Goal: Task Accomplishment & Management: Use online tool/utility

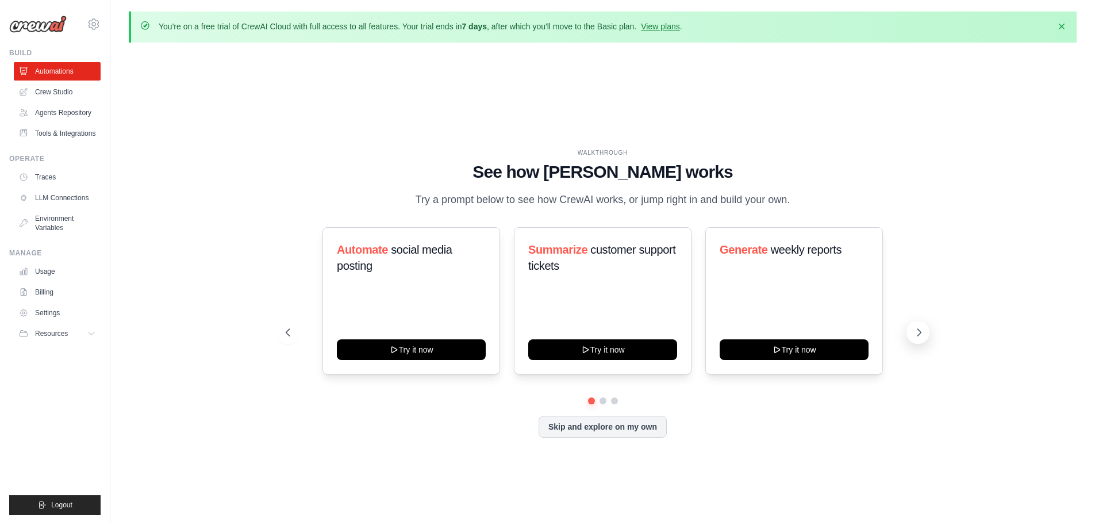
click at [923, 328] on icon at bounding box center [918, 331] width 11 height 11
click at [915, 329] on icon at bounding box center [918, 331] width 11 height 11
click at [924, 332] on icon at bounding box center [918, 331] width 11 height 11
click at [912, 335] on button at bounding box center [917, 332] width 23 height 23
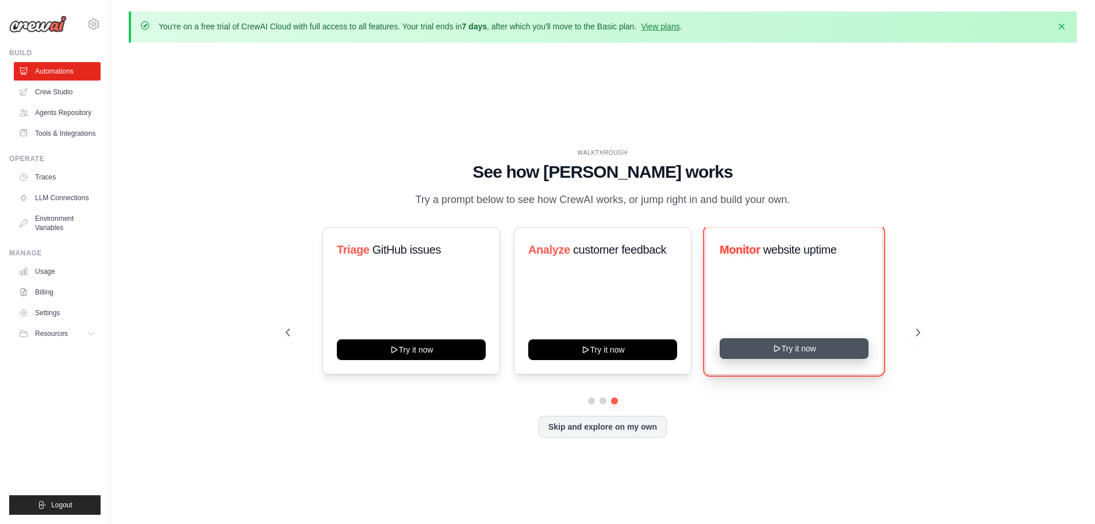
click at [809, 344] on button "Try it now" at bounding box center [794, 348] width 149 height 21
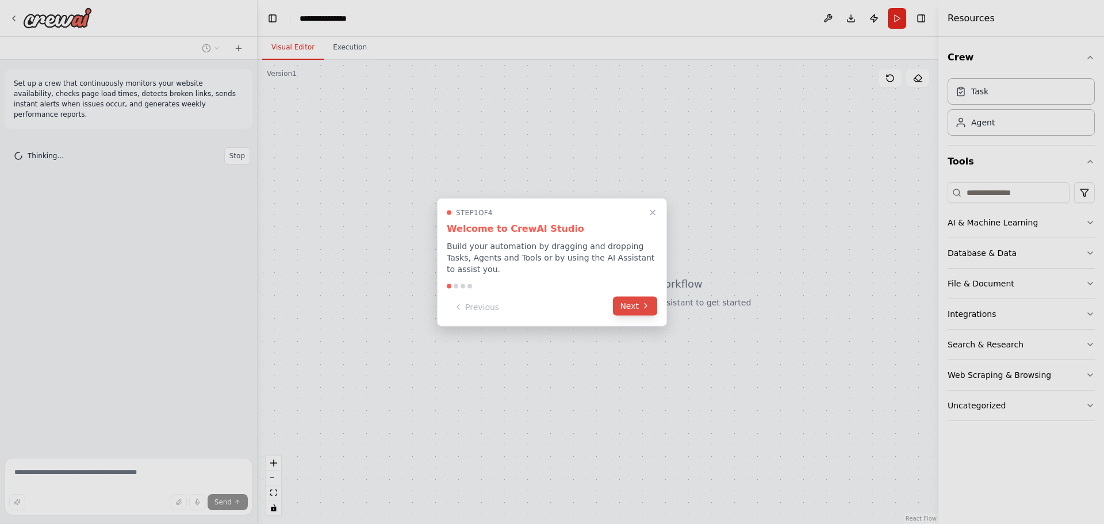
click at [644, 301] on icon at bounding box center [645, 305] width 9 height 9
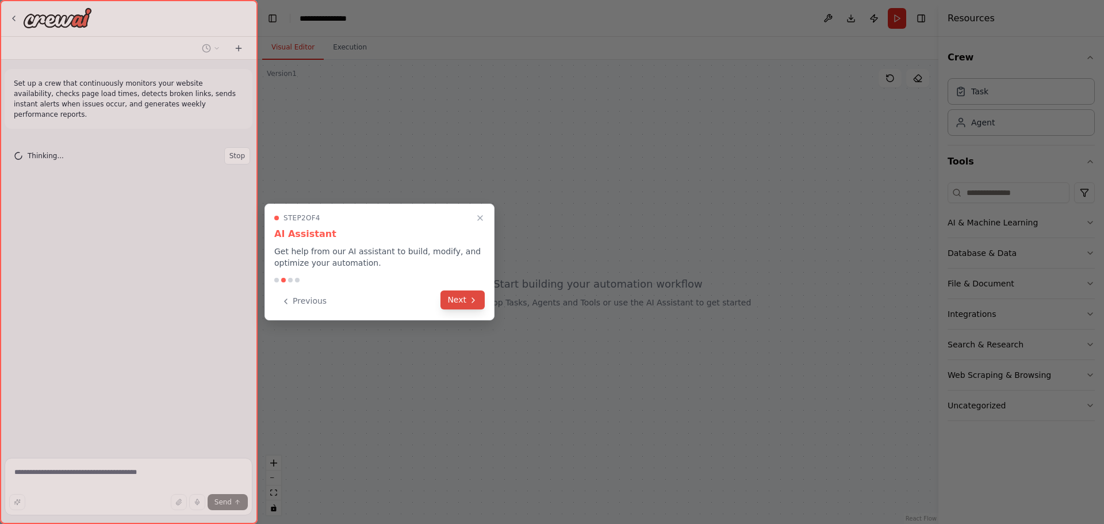
click at [452, 292] on button "Next" at bounding box center [462, 299] width 44 height 19
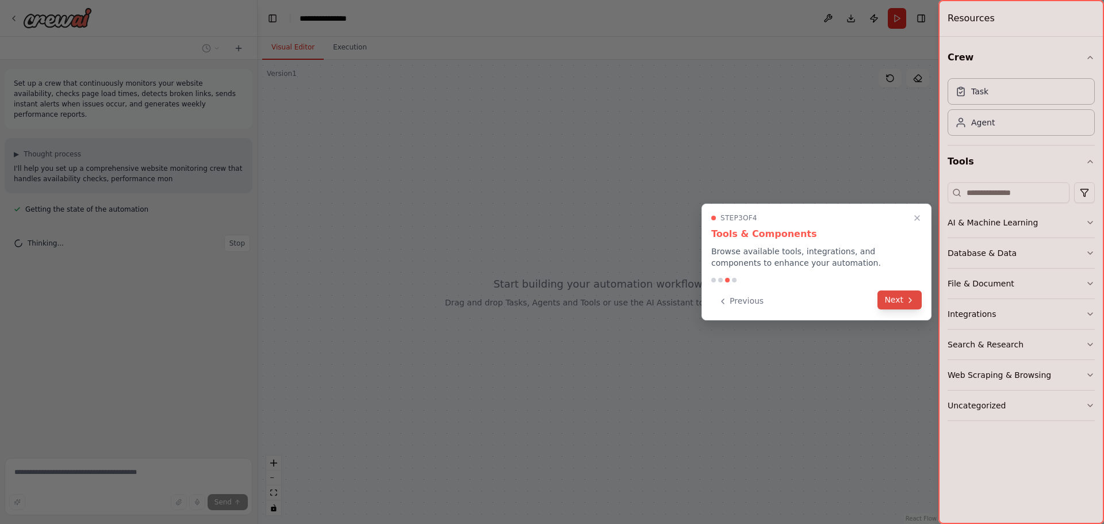
click at [910, 303] on icon at bounding box center [909, 299] width 9 height 9
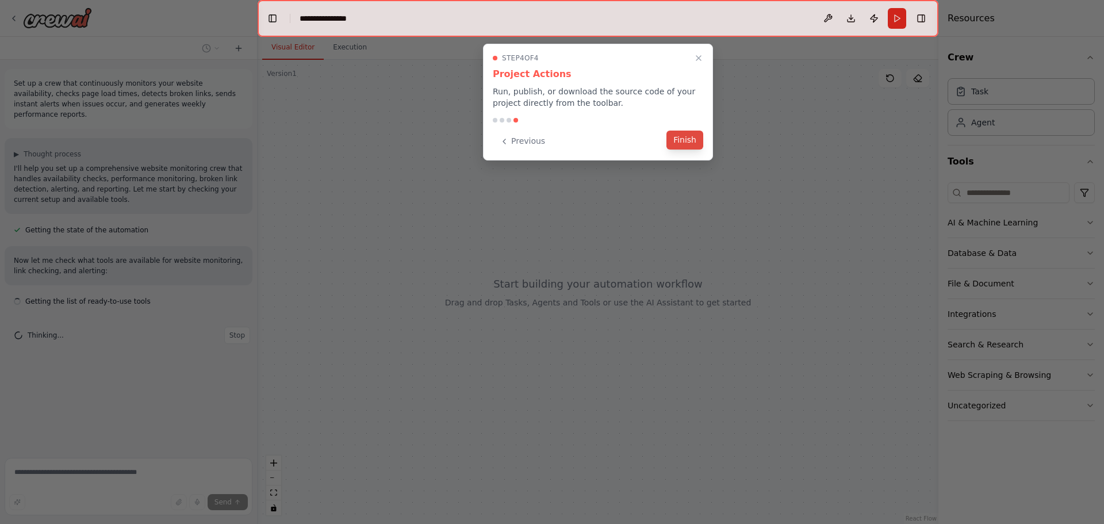
click at [691, 140] on button "Finish" at bounding box center [684, 139] width 37 height 19
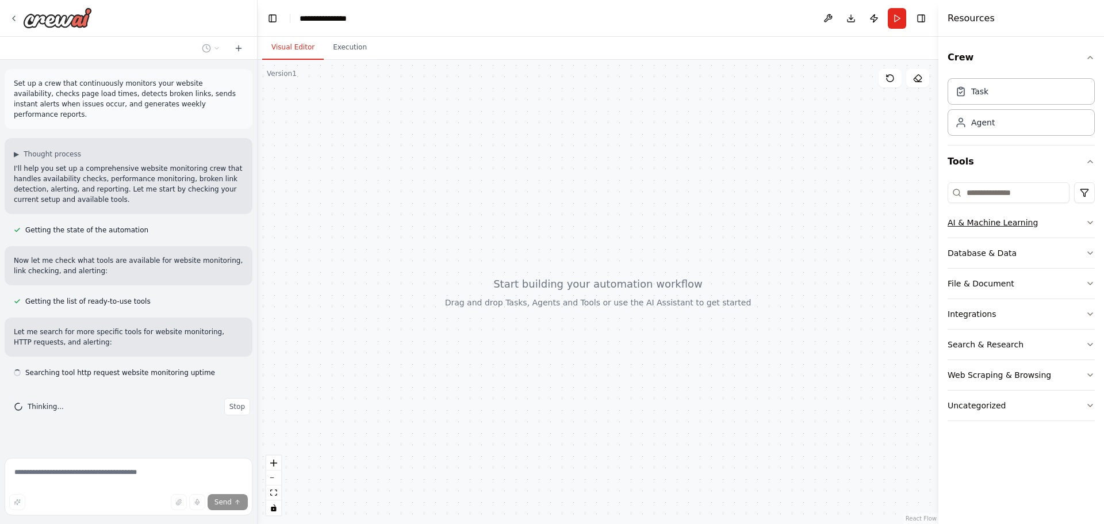
click at [1045, 217] on button "AI & Machine Learning" at bounding box center [1020, 223] width 147 height 30
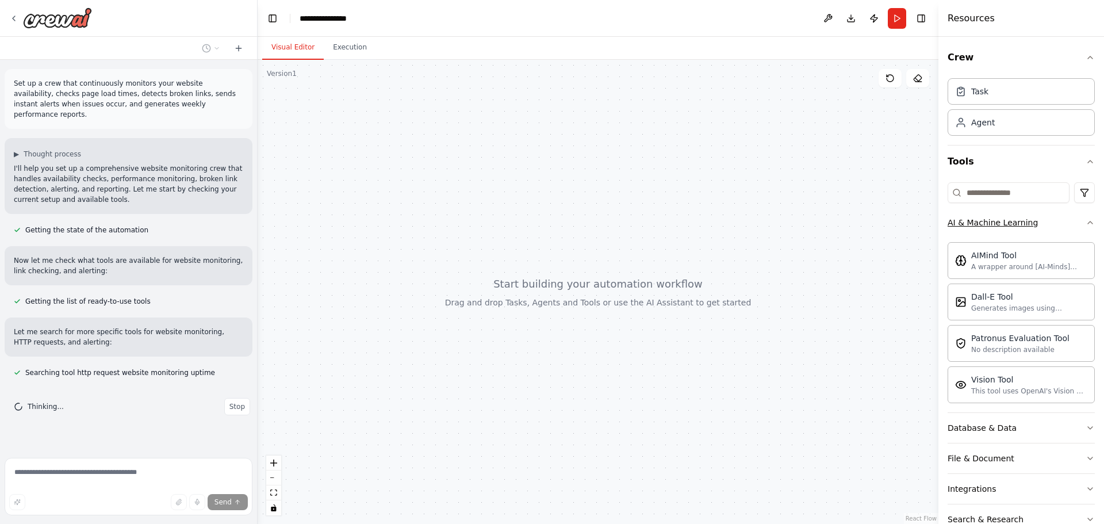
click at [1073, 220] on button "AI & Machine Learning" at bounding box center [1020, 223] width 147 height 30
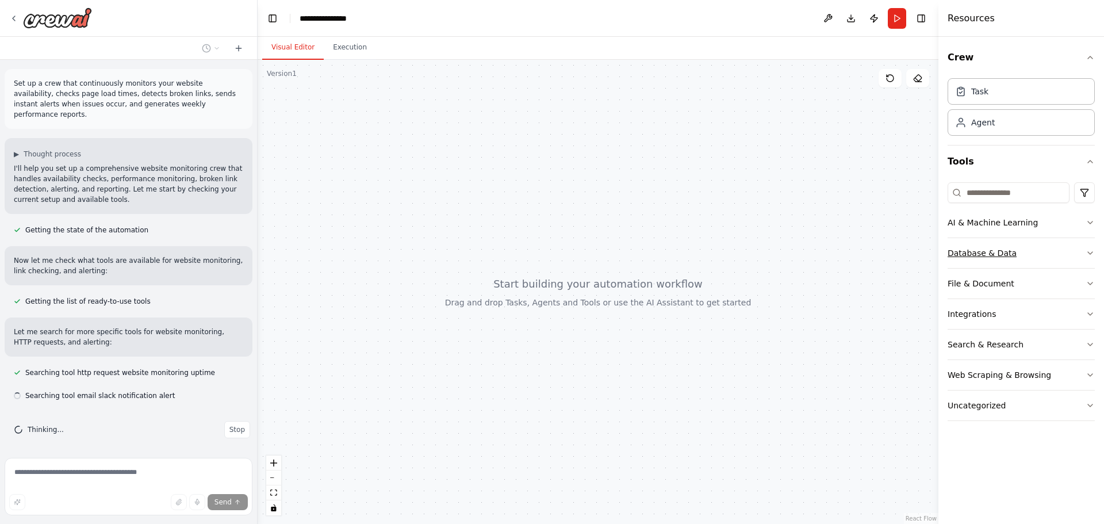
click at [1073, 259] on button "Database & Data" at bounding box center [1020, 253] width 147 height 30
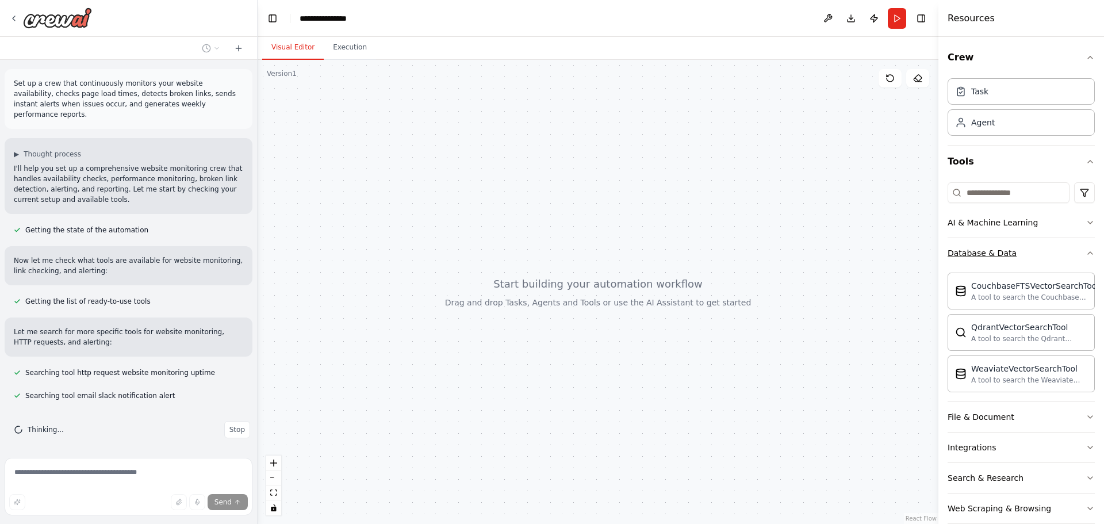
click at [1085, 257] on icon "button" at bounding box center [1089, 252] width 9 height 9
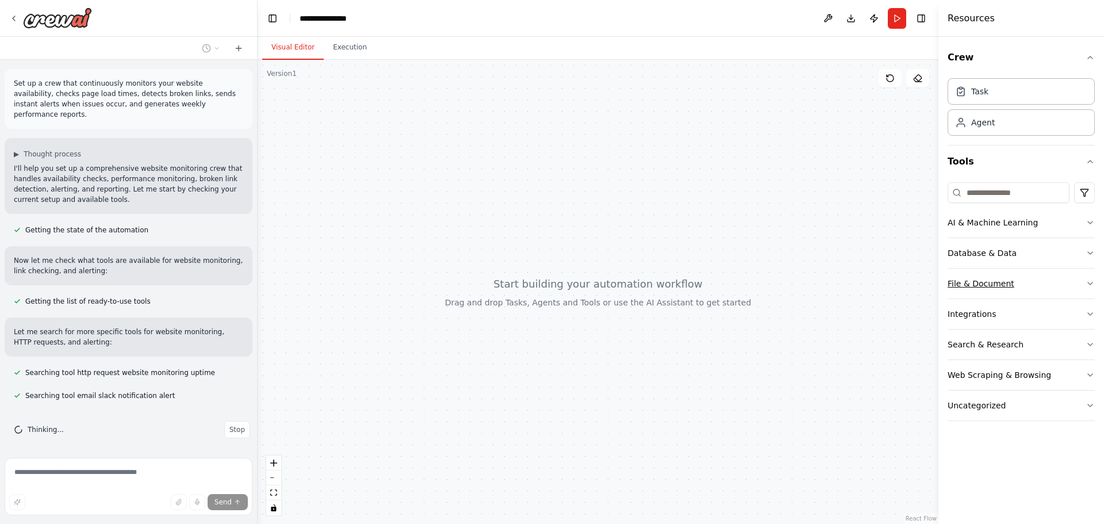
click at [1070, 283] on button "File & Document" at bounding box center [1020, 283] width 147 height 30
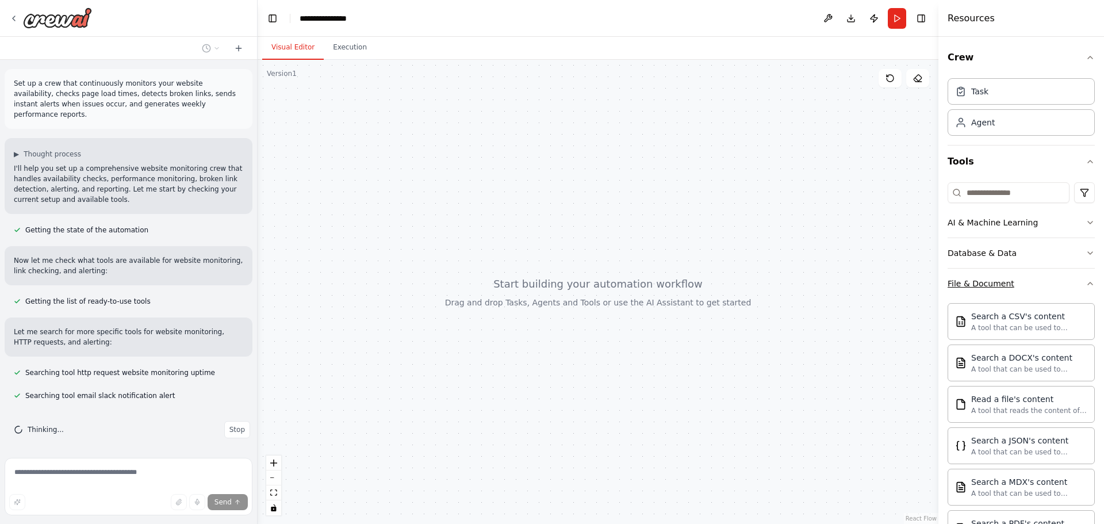
scroll to position [16, 0]
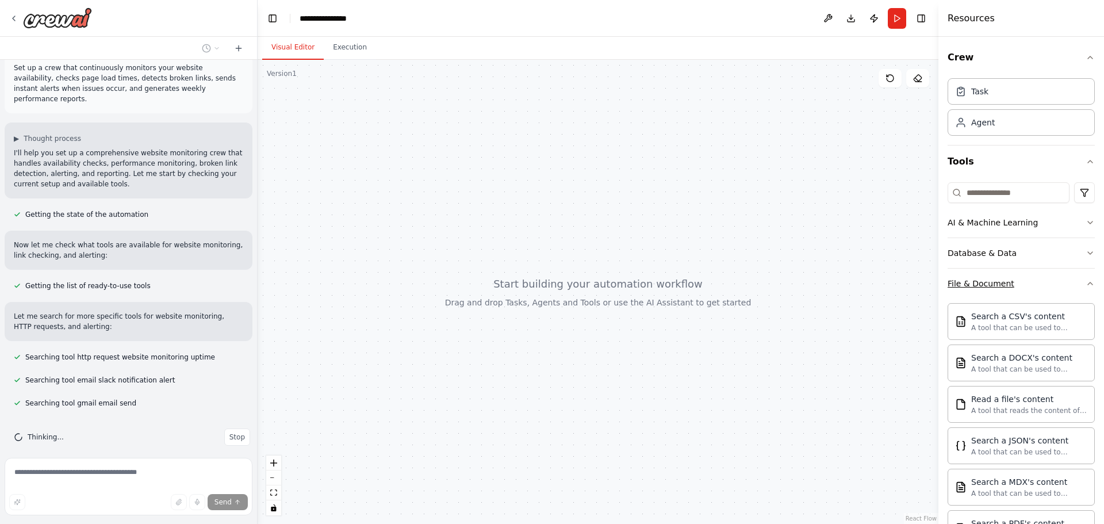
click at [1071, 285] on button "File & Document" at bounding box center [1020, 283] width 147 height 30
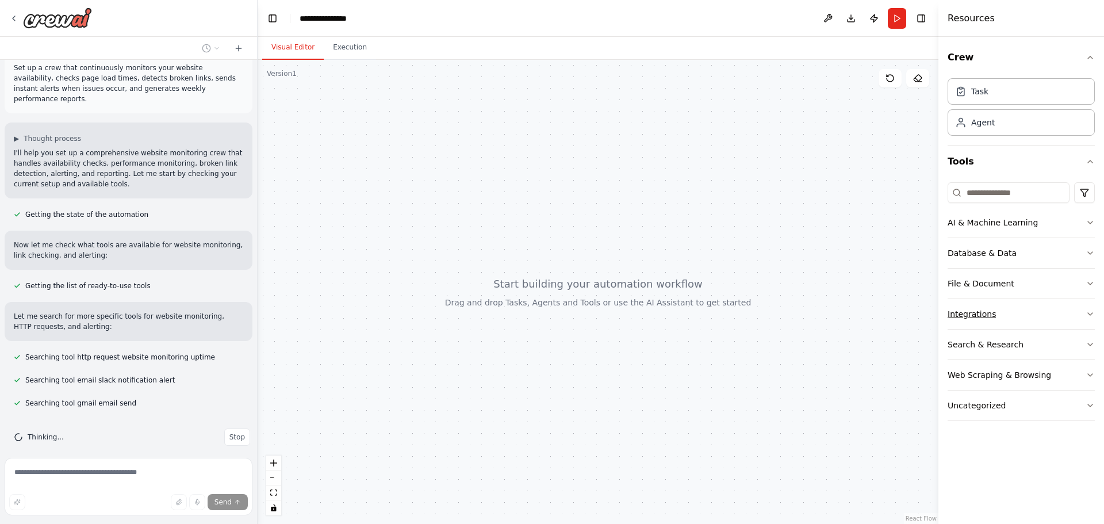
click at [1058, 320] on button "Integrations" at bounding box center [1020, 314] width 147 height 30
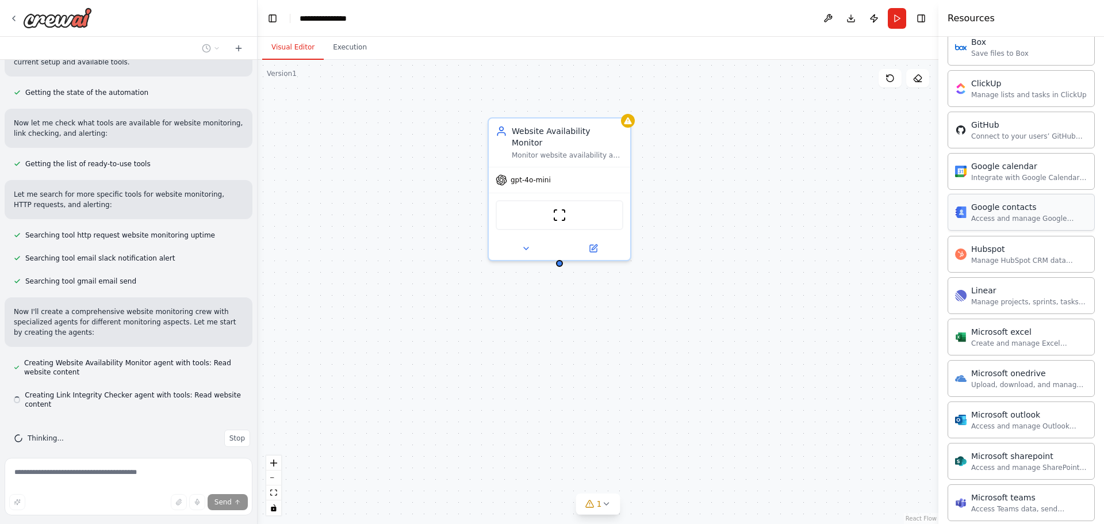
scroll to position [168, 0]
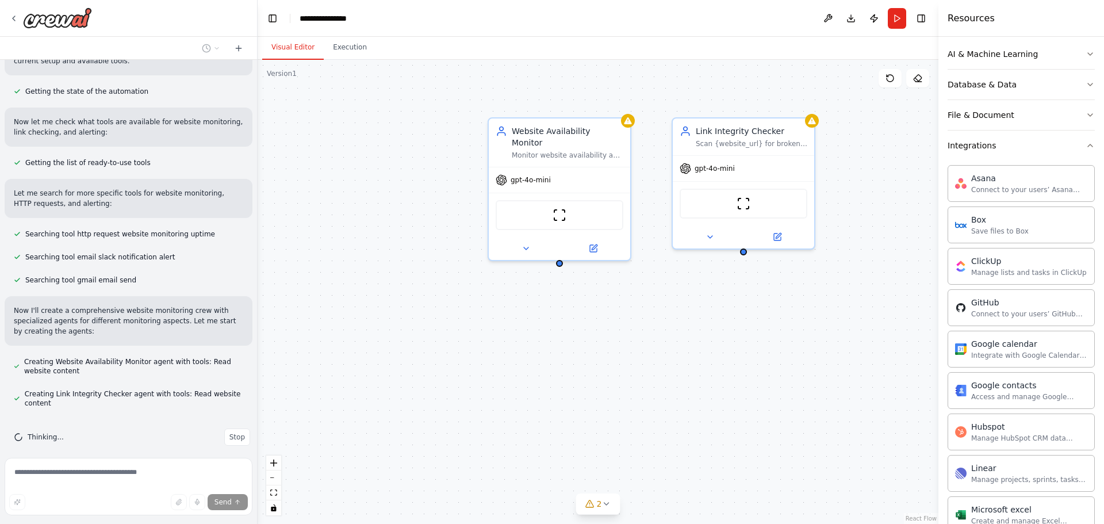
drag, startPoint x: 240, startPoint y: 82, endPoint x: 235, endPoint y: 80, distance: 5.9
